Goal: Task Accomplishment & Management: Manage account settings

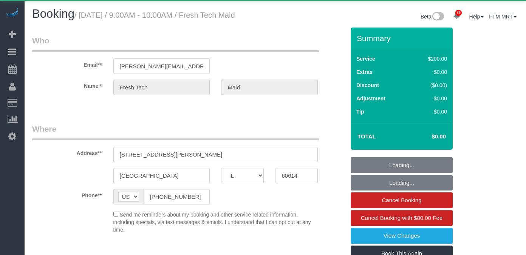
select select "IL"
select select "string:cash"
select select "object:1343"
select select "512"
select select "number:1"
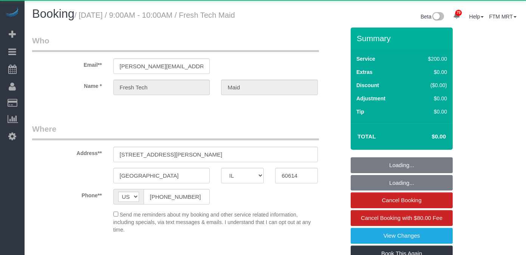
select select "number:57"
select select "number:139"
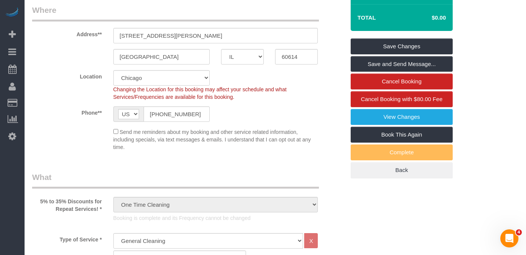
scroll to position [121, 0]
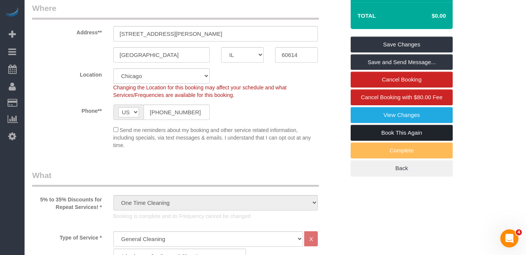
click at [369, 140] on link "Book This Again" at bounding box center [401, 133] width 102 height 16
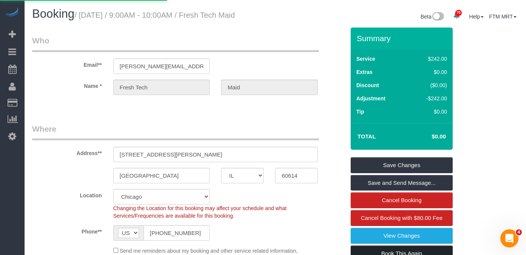
select select "IL"
select select "string:fspay"
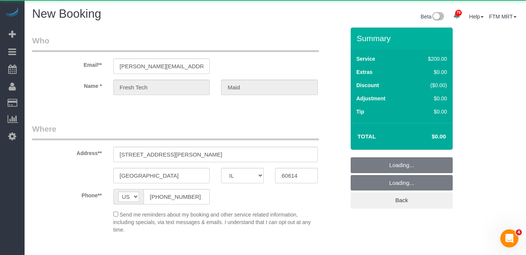
select select "object:1898"
select select "512"
select select "number:1"
select select "number:57"
select select "number:139"
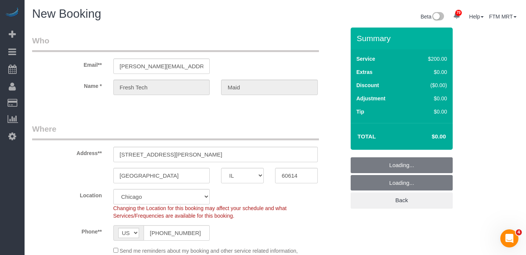
select select "object:2205"
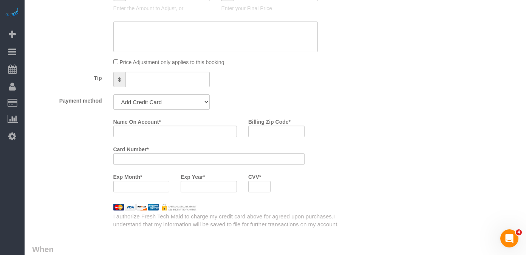
scroll to position [718, 0]
click at [211, 100] on div "Visa - 6576 - 12/2023 Mastercard - 6509 - 11/2018 Visa - 3648 - 05/2022 (Defaul…" at bounding box center [162, 101] width 108 height 15
click at [198, 105] on select "Visa - 6576 - 12/2023 Mastercard - 6509 - 11/2018 Visa - 3648 - 05/2022 (Defaul…" at bounding box center [161, 101] width 97 height 15
select select "string:cash"
click at [113, 94] on select "Visa - 6576 - 12/2023 Mastercard - 6509 - 11/2018 Visa - 3648 - 05/2022 (Defaul…" at bounding box center [161, 101] width 97 height 15
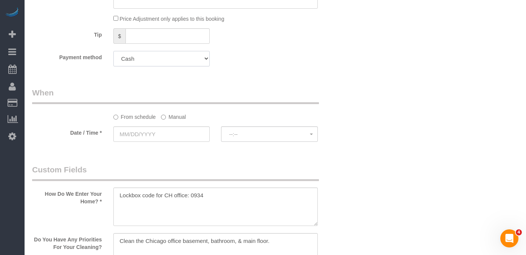
scroll to position [768, 0]
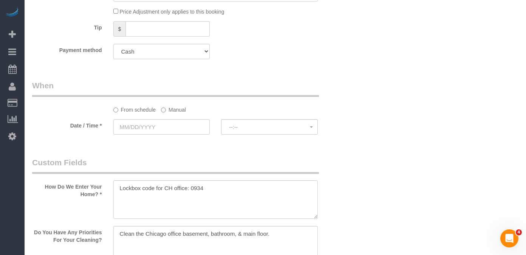
click at [177, 108] on label "Manual" at bounding box center [173, 108] width 25 height 10
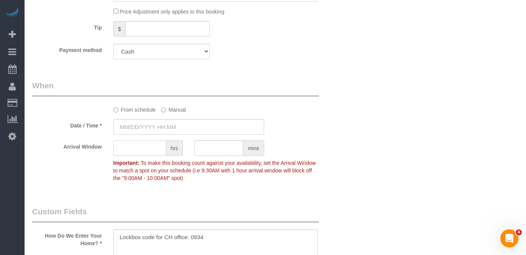
click at [149, 150] on input "text" at bounding box center [139, 147] width 53 height 15
type input "[DATE] 8:00AM"
type input "1"
click at [165, 137] on sui-booking-spot "From schedule Manual Date / Time * [DATE] 8:00AM Arrival Window 1 hrs mins 8:00…" at bounding box center [188, 132] width 313 height 105
click at [167, 133] on input "[DATE] 8:00AM" at bounding box center [188, 126] width 151 height 15
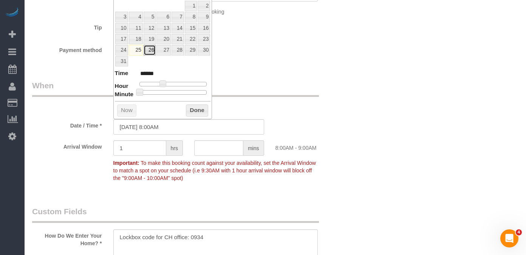
click at [151, 50] on link "26" at bounding box center [149, 50] width 12 height 10
type input "[DATE] 9:00AM"
type input "******"
click at [165, 84] on span at bounding box center [165, 83] width 7 height 7
click at [189, 108] on button "Done" at bounding box center [197, 111] width 22 height 12
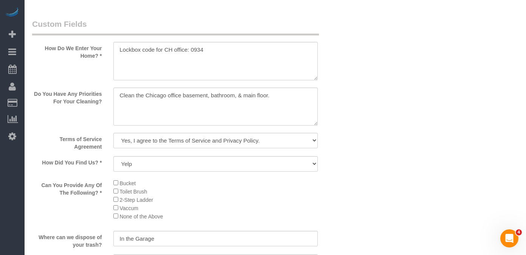
scroll to position [957, 0]
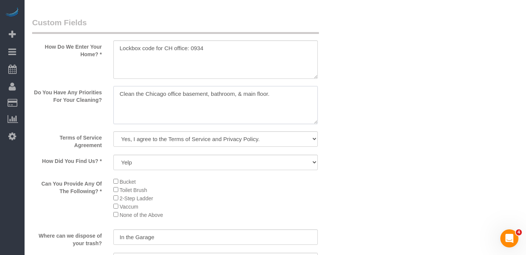
click at [121, 92] on textarea at bounding box center [215, 105] width 205 height 39
click at [118, 94] on textarea at bounding box center [215, 105] width 205 height 39
click at [302, 97] on textarea at bounding box center [215, 105] width 205 height 39
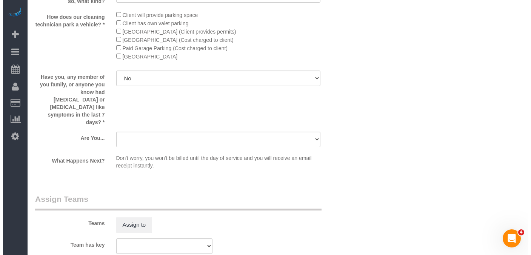
scroll to position [1228, 0]
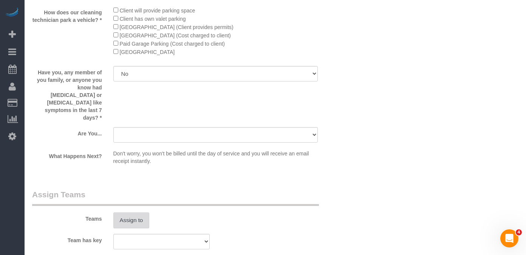
type textarea "[PERSON_NAME]: Clean the Chicago office basement, bathroom, & main floor. [PERS…"
click at [134, 213] on button "Assign to" at bounding box center [131, 221] width 36 height 16
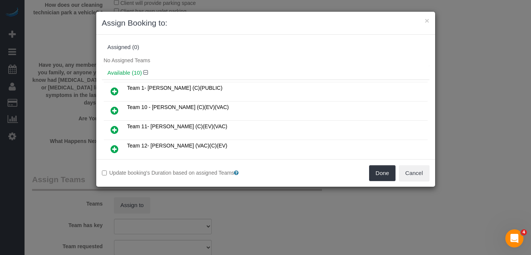
click at [114, 110] on icon at bounding box center [115, 110] width 8 height 9
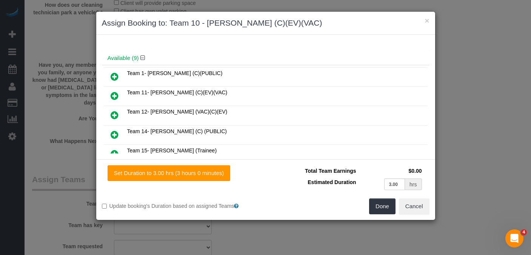
scroll to position [43, 0]
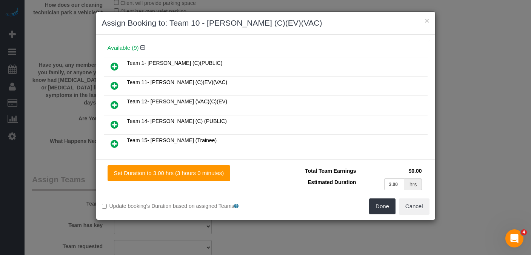
click at [114, 140] on icon at bounding box center [115, 143] width 8 height 9
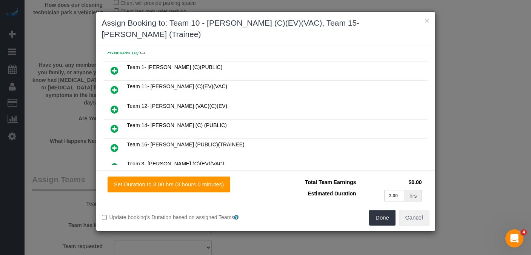
click at [114, 143] on icon at bounding box center [115, 147] width 8 height 9
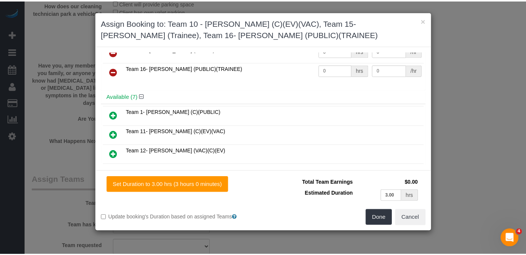
scroll to position [0, 0]
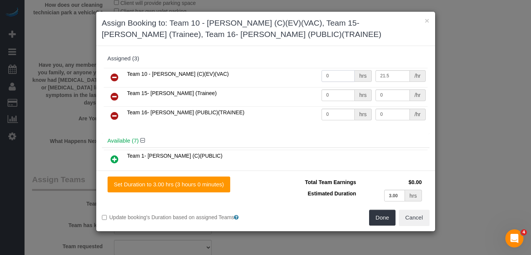
drag, startPoint x: 329, startPoint y: 78, endPoint x: 318, endPoint y: 77, distance: 11.4
click at [322, 77] on input "0" at bounding box center [339, 76] width 34 height 12
type input "3"
drag, startPoint x: 329, startPoint y: 95, endPoint x: 319, endPoint y: 94, distance: 9.8
click at [322, 94] on input "0" at bounding box center [339, 95] width 34 height 12
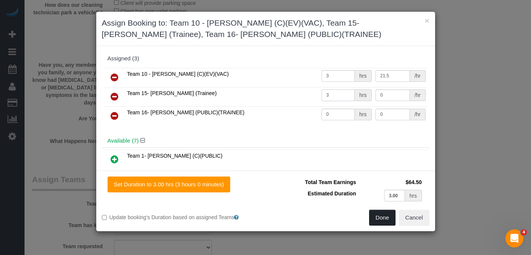
type input "3"
click at [378, 217] on button "Done" at bounding box center [382, 218] width 26 height 16
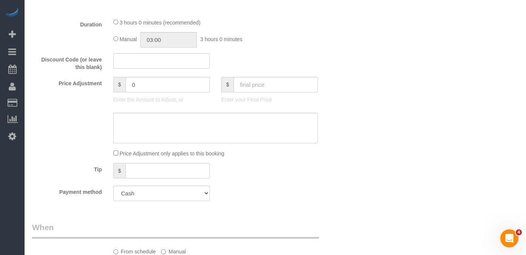
scroll to position [625, 0]
click at [264, 85] on input "text" at bounding box center [275, 85] width 84 height 15
type input "0"
type input "-242"
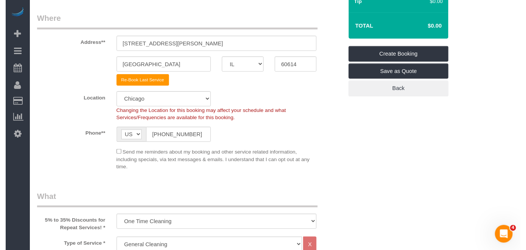
scroll to position [0, 0]
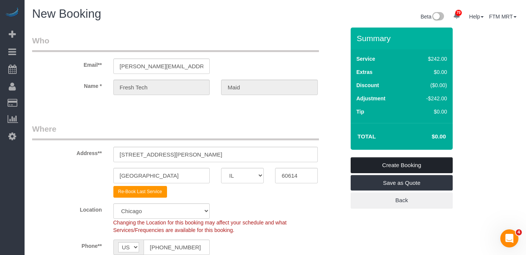
click at [393, 167] on link "Create Booking" at bounding box center [401, 165] width 102 height 16
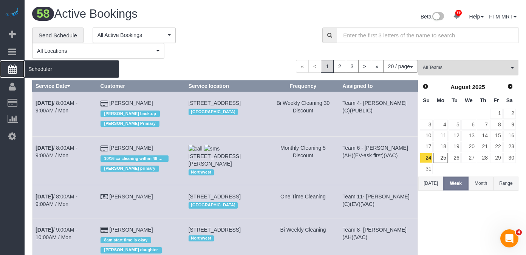
click at [40, 72] on span "Scheduler" at bounding box center [72, 68] width 94 height 17
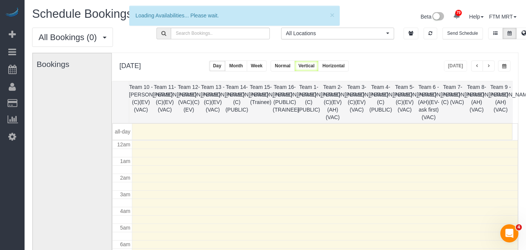
scroll to position [100, 0]
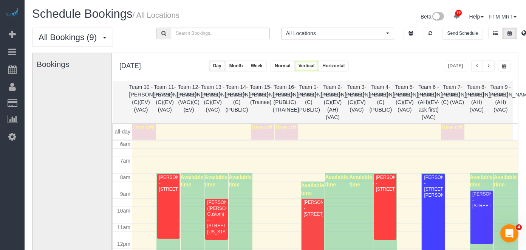
click at [488, 68] on span "button" at bounding box center [488, 66] width 4 height 5
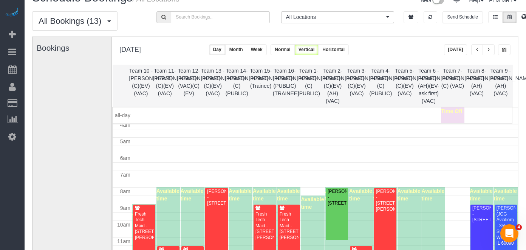
scroll to position [57, 0]
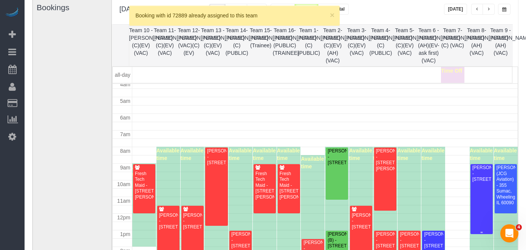
click at [474, 181] on div "[PERSON_NAME] - [STREET_ADDRESS]" at bounding box center [481, 173] width 19 height 17
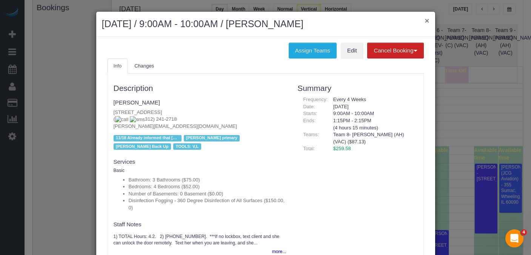
click at [425, 20] on button "×" at bounding box center [427, 21] width 5 height 8
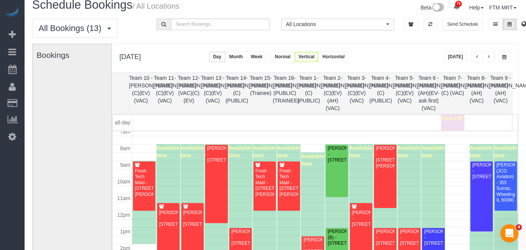
scroll to position [4, 0]
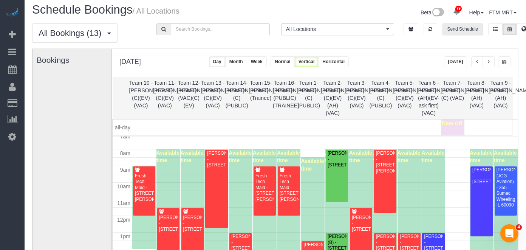
click at [465, 34] on button "Send Schedule" at bounding box center [462, 29] width 40 height 12
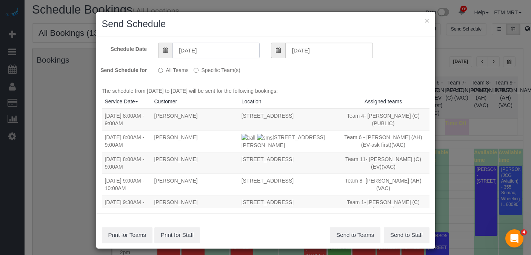
click at [232, 52] on input "[DATE]" at bounding box center [216, 50] width 87 height 15
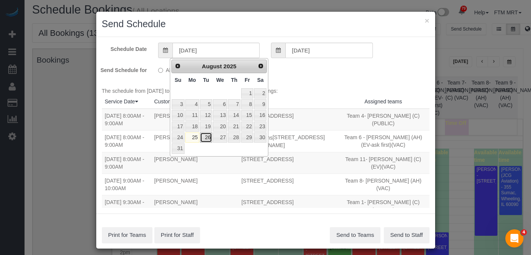
click at [207, 139] on link "26" at bounding box center [206, 138] width 12 height 10
type input "[DATE]"
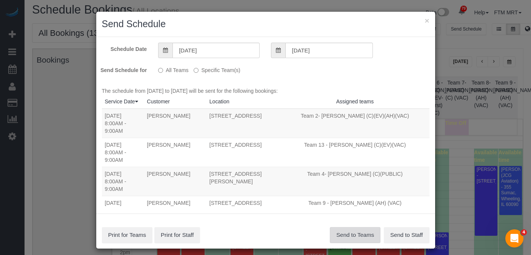
click at [350, 233] on button "Send to Teams" at bounding box center [355, 235] width 51 height 16
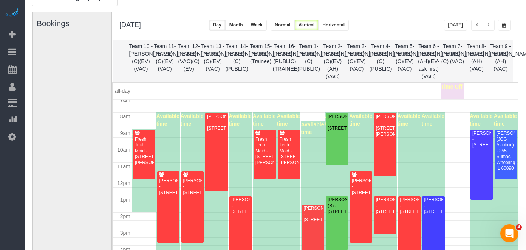
scroll to position [33, 0]
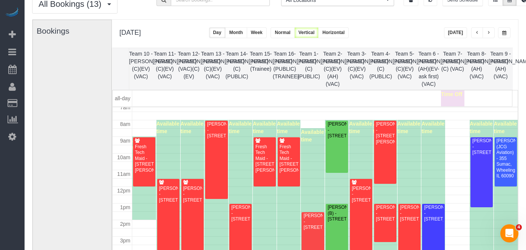
click at [456, 31] on button "[DATE]" at bounding box center [455, 32] width 23 height 11
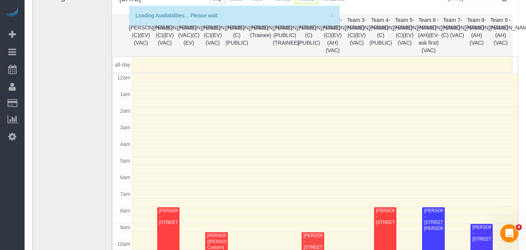
scroll to position [100, 0]
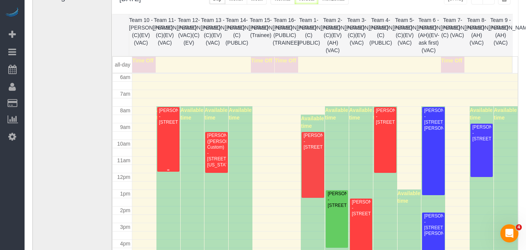
click at [172, 125] on div "[PERSON_NAME] - [STREET_ADDRESS]" at bounding box center [168, 116] width 19 height 17
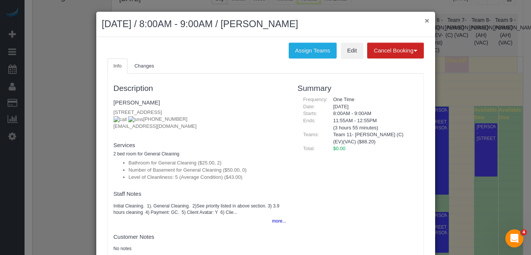
click at [425, 22] on button "×" at bounding box center [427, 21] width 5 height 8
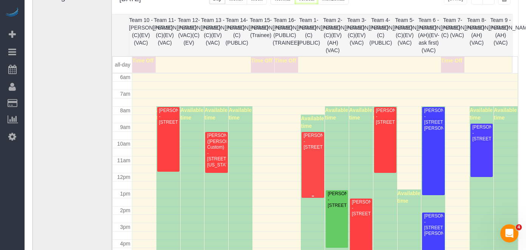
scroll to position [123, 0]
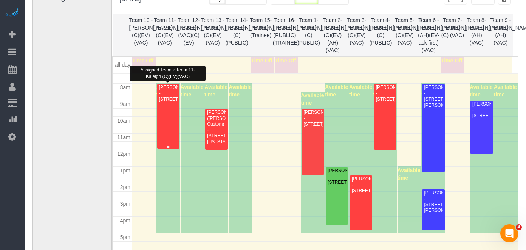
click at [166, 102] on div "[PERSON_NAME] - [STREET_ADDRESS]" at bounding box center [168, 93] width 19 height 17
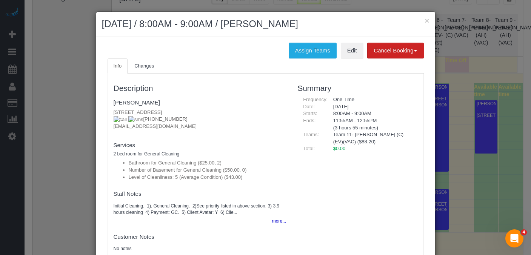
click at [428, 18] on div "× [DATE] / 8:00AM - 9:00AM / [PERSON_NAME]" at bounding box center [265, 24] width 339 height 25
click at [425, 22] on button "×" at bounding box center [427, 21] width 5 height 8
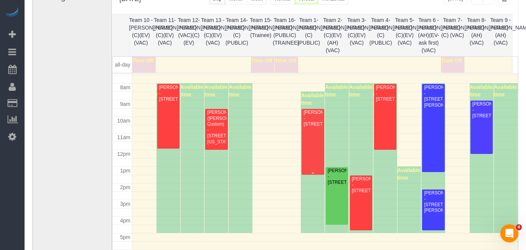
click at [312, 127] on div "[PERSON_NAME] - [STREET_ADDRESS]" at bounding box center [312, 117] width 19 height 17
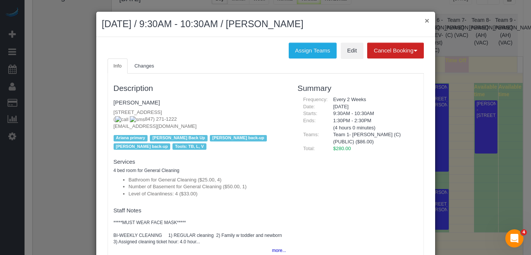
click at [425, 22] on button "×" at bounding box center [427, 21] width 5 height 8
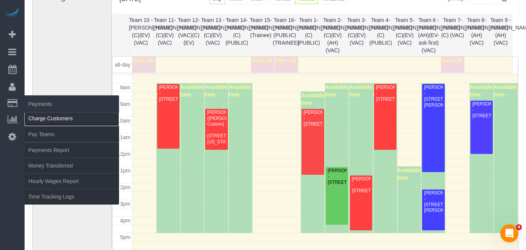
click at [36, 112] on link "Charge Customers" at bounding box center [72, 118] width 94 height 15
select select
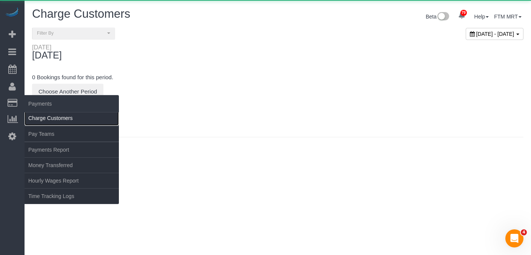
click at [69, 113] on link "Charge Customers" at bounding box center [72, 118] width 94 height 15
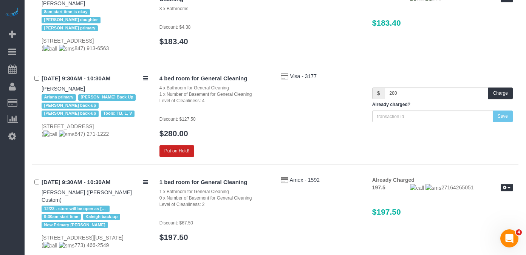
scroll to position [524, 0]
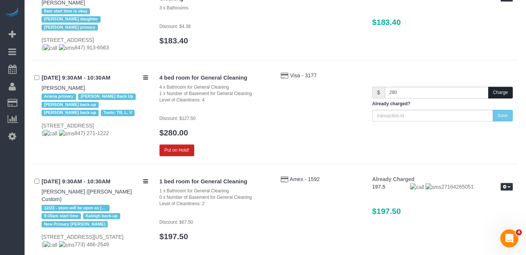
click at [498, 91] on button "Charge" at bounding box center [500, 93] width 25 height 12
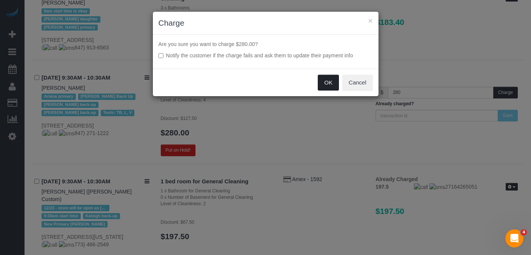
click at [331, 88] on button "OK" at bounding box center [328, 83] width 21 height 16
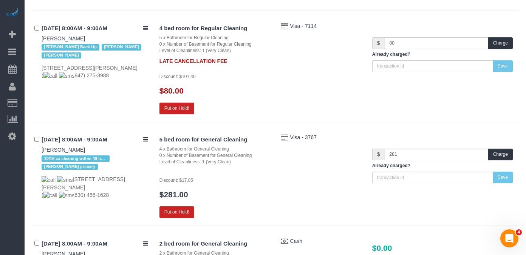
scroll to position [181, 0]
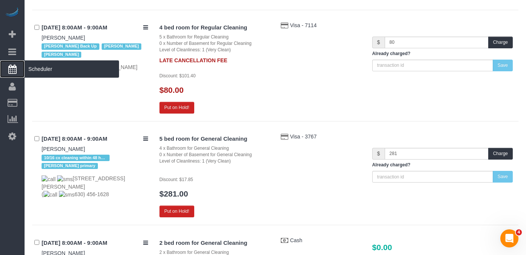
click at [50, 69] on span "Scheduler" at bounding box center [72, 68] width 94 height 17
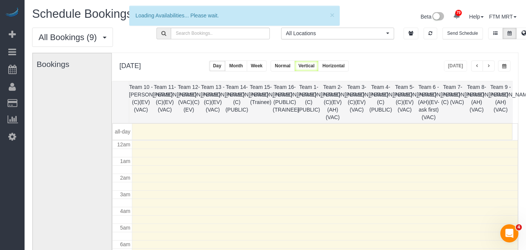
scroll to position [100, 0]
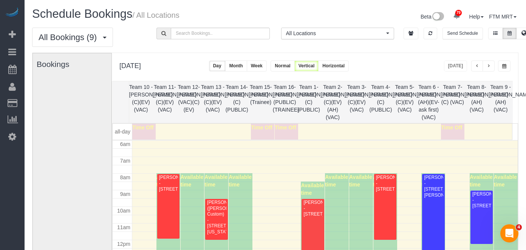
click at [488, 66] on span "button" at bounding box center [488, 66] width 4 height 5
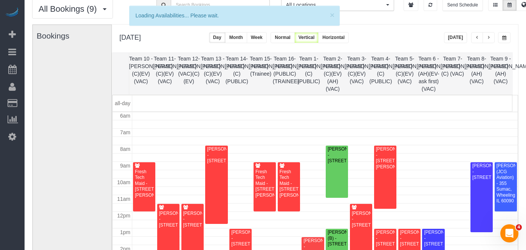
scroll to position [32, 0]
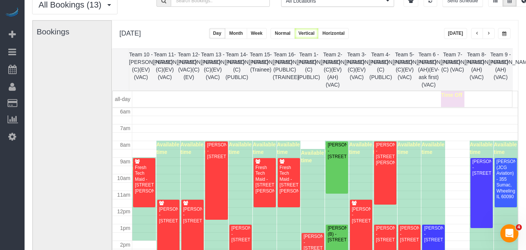
click at [490, 32] on button "button" at bounding box center [488, 33] width 12 height 11
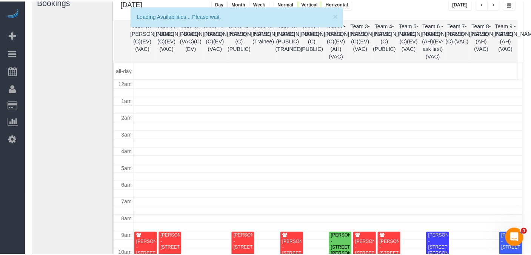
scroll to position [100, 0]
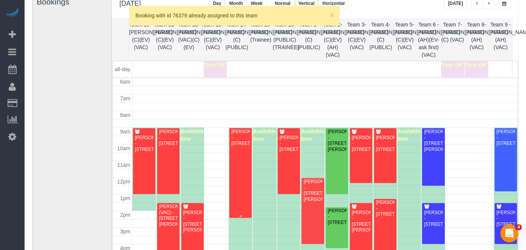
click at [236, 146] on div "[PERSON_NAME] - [STREET_ADDRESS]" at bounding box center [240, 137] width 19 height 17
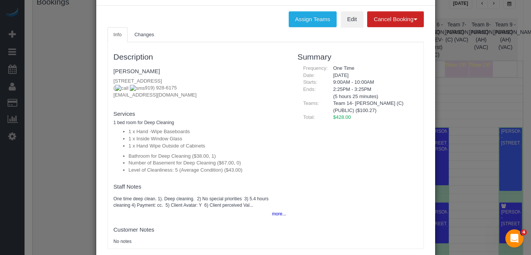
scroll to position [0, 0]
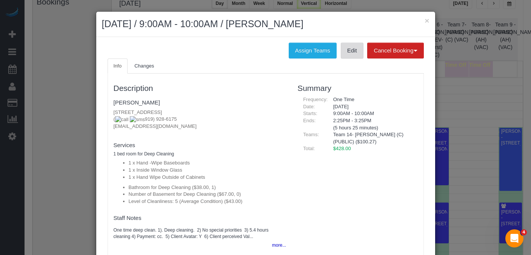
click at [347, 58] on link "Edit" at bounding box center [352, 51] width 23 height 16
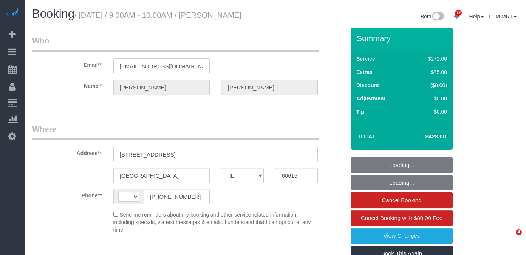
select select "IL"
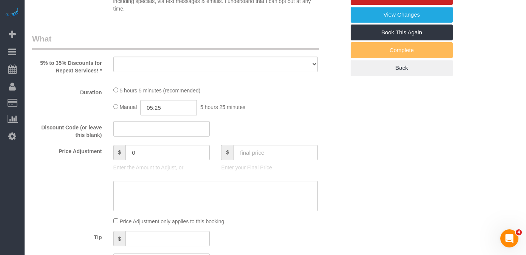
select select "string:US"
select select "string:fspay-e1b4e826-9504-4b98-8dab-42cf44e718b5"
select select "513"
select select "5"
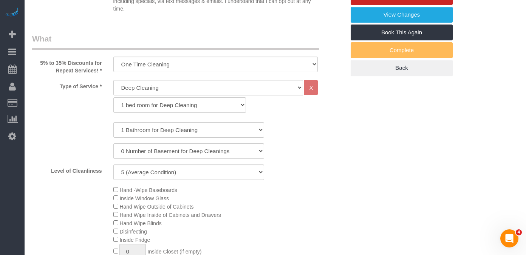
select select "object:951"
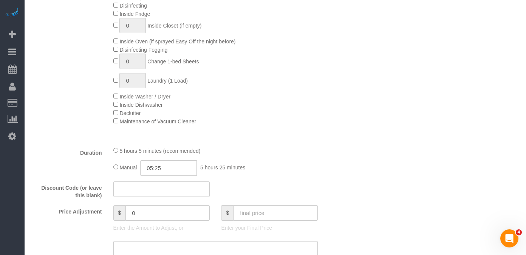
select select "number:1"
select select "number:66"
select select "number:139"
select select "number:106"
select select "5"
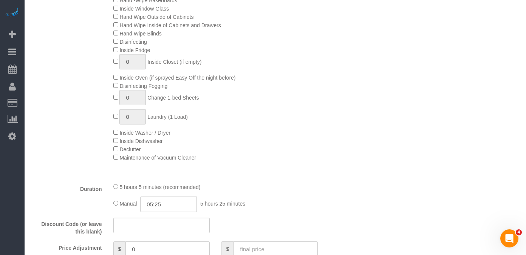
select select "object:1336"
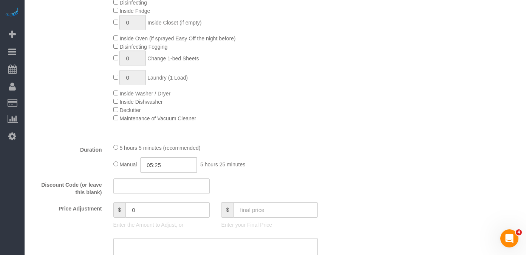
select select "spot1"
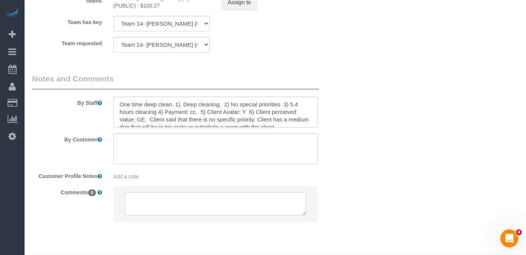
scroll to position [1378, 0]
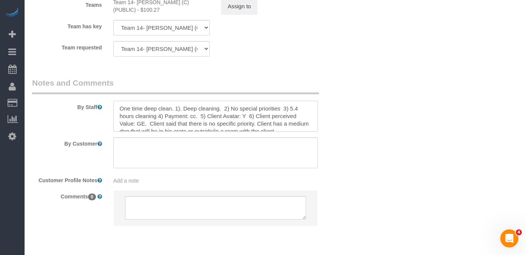
drag, startPoint x: 141, startPoint y: 103, endPoint x: 106, endPoint y: 104, distance: 35.5
click at [106, 104] on div "By Staff" at bounding box center [188, 104] width 324 height 54
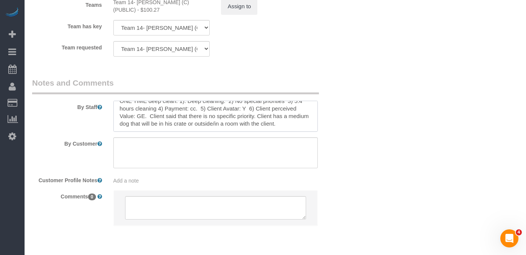
scroll to position [0, 0]
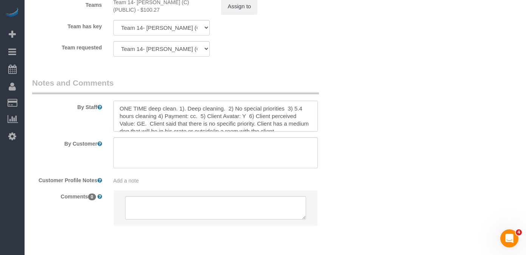
click at [176, 103] on textarea at bounding box center [215, 116] width 205 height 31
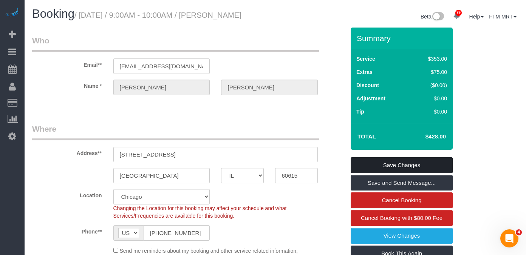
type textarea "ONE TIME deep clean- Send 3 updates. 1). Deep cleaning. 2) No special prioritie…"
click at [413, 173] on link "Save Changes" at bounding box center [401, 165] width 102 height 16
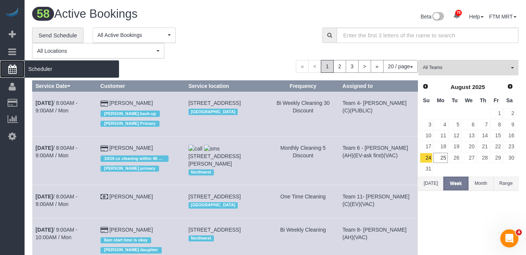
click at [37, 69] on span "Scheduler" at bounding box center [72, 68] width 94 height 17
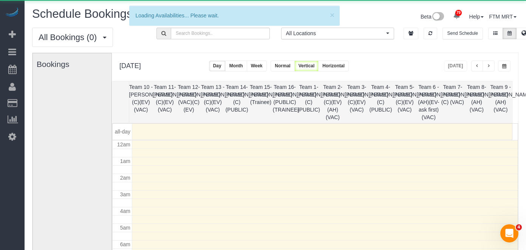
scroll to position [100, 0]
